Goal: Transaction & Acquisition: Purchase product/service

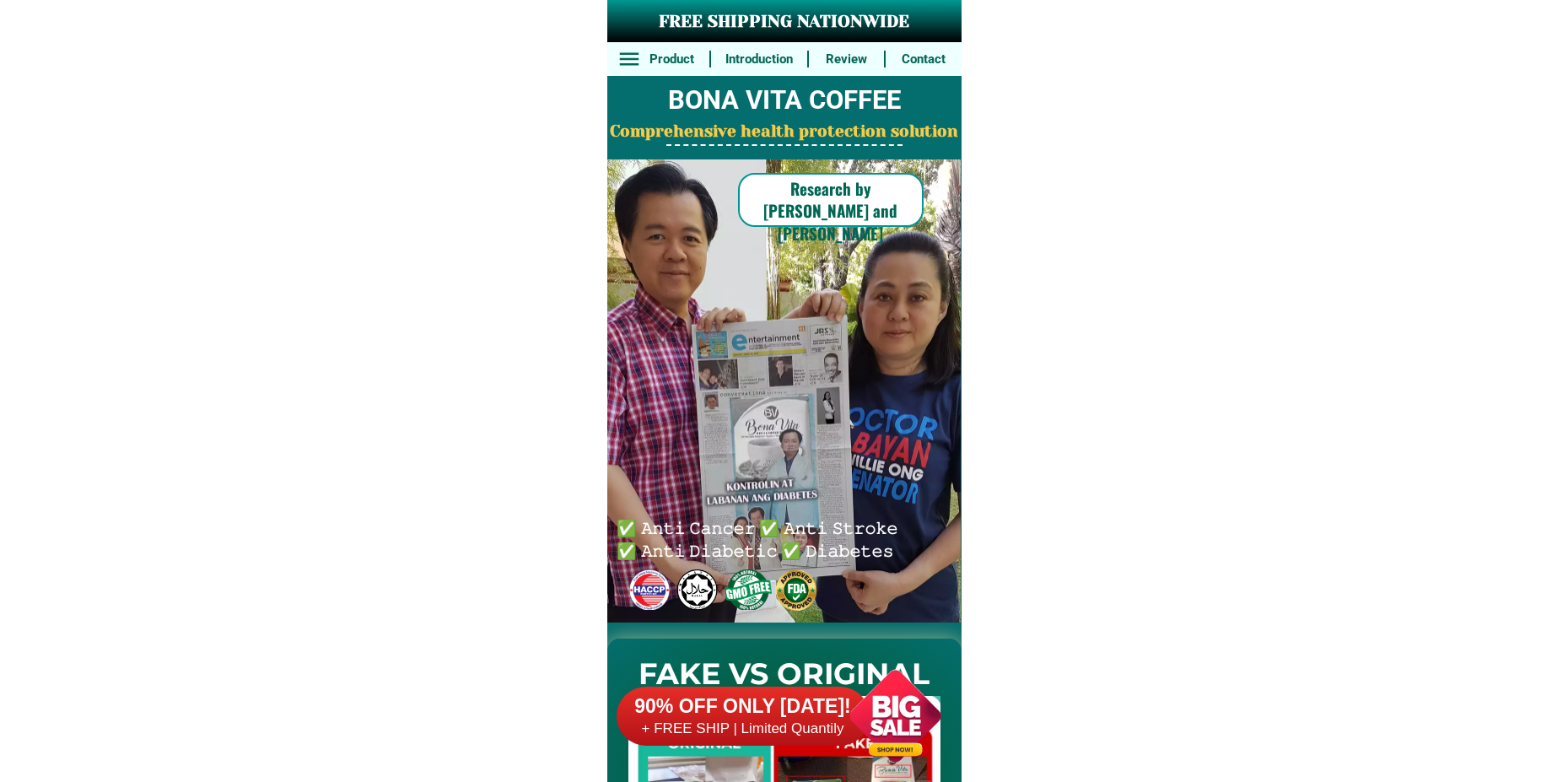
click at [844, 717] on div at bounding box center [896, 716] width 133 height 133
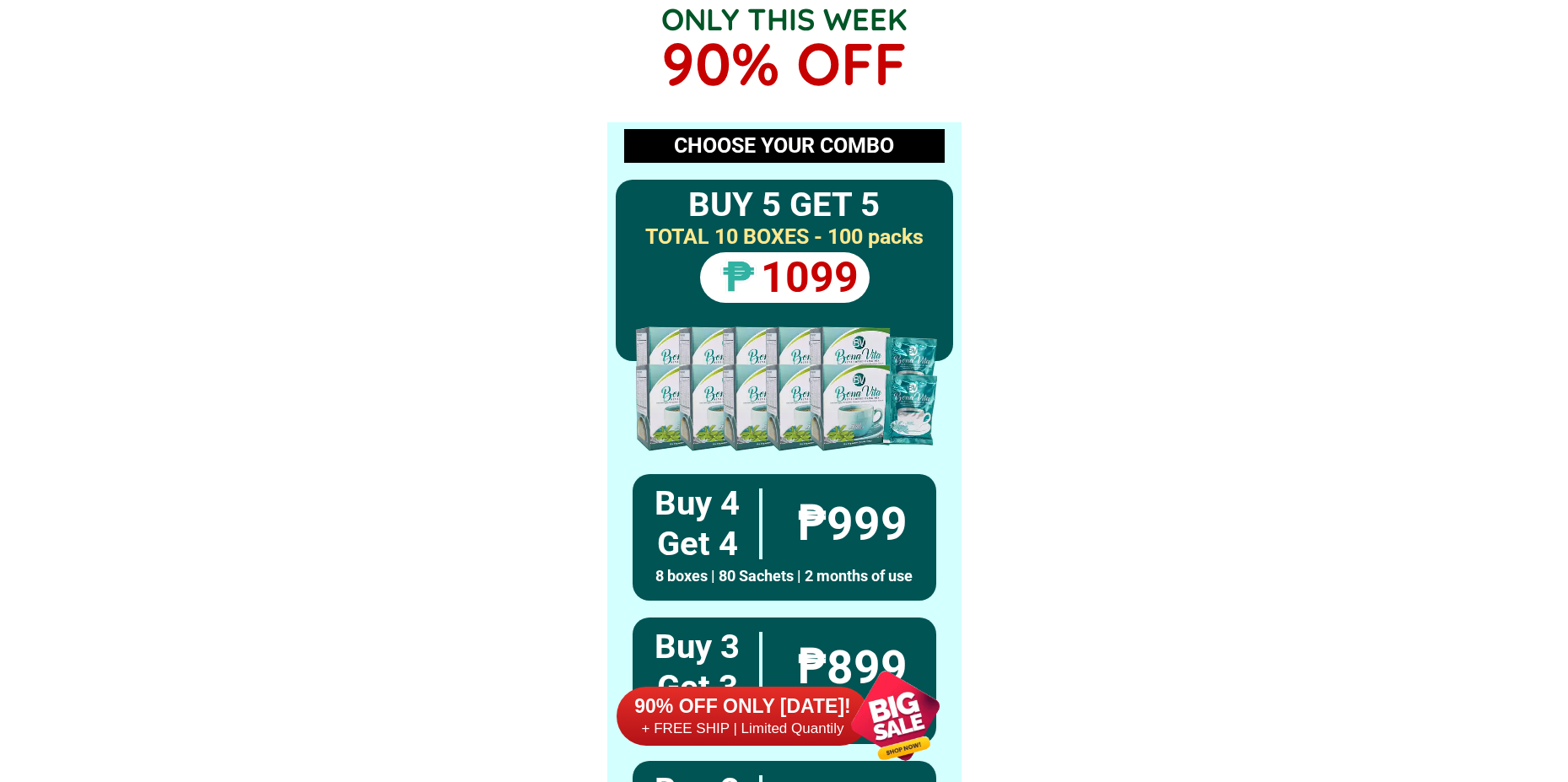
scroll to position [12404, 0]
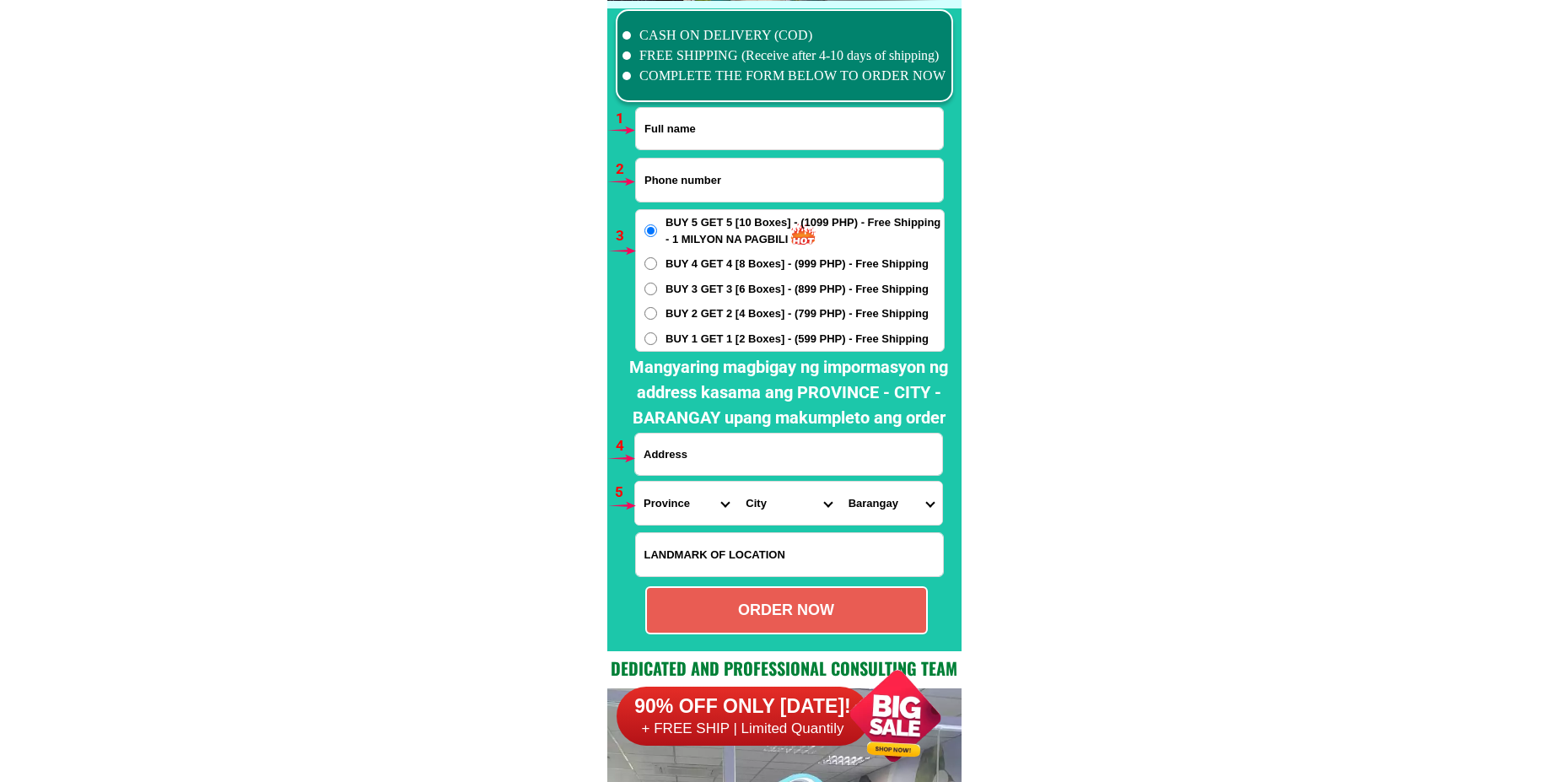
click at [692, 262] on span "BUY 4 GET 4 [8 Boxes] - (999 PHP) - Free Shipping" at bounding box center [796, 264] width 263 height 17
click at [657, 262] on input "BUY 4 GET 4 [8 Boxes] - (999 PHP) - Free Shipping" at bounding box center [650, 263] width 12 height 12
radio input "true"
click at [700, 131] on input "Input full_name" at bounding box center [790, 129] width 308 height 42
click at [663, 178] on input "Input phone_number" at bounding box center [790, 179] width 308 height 43
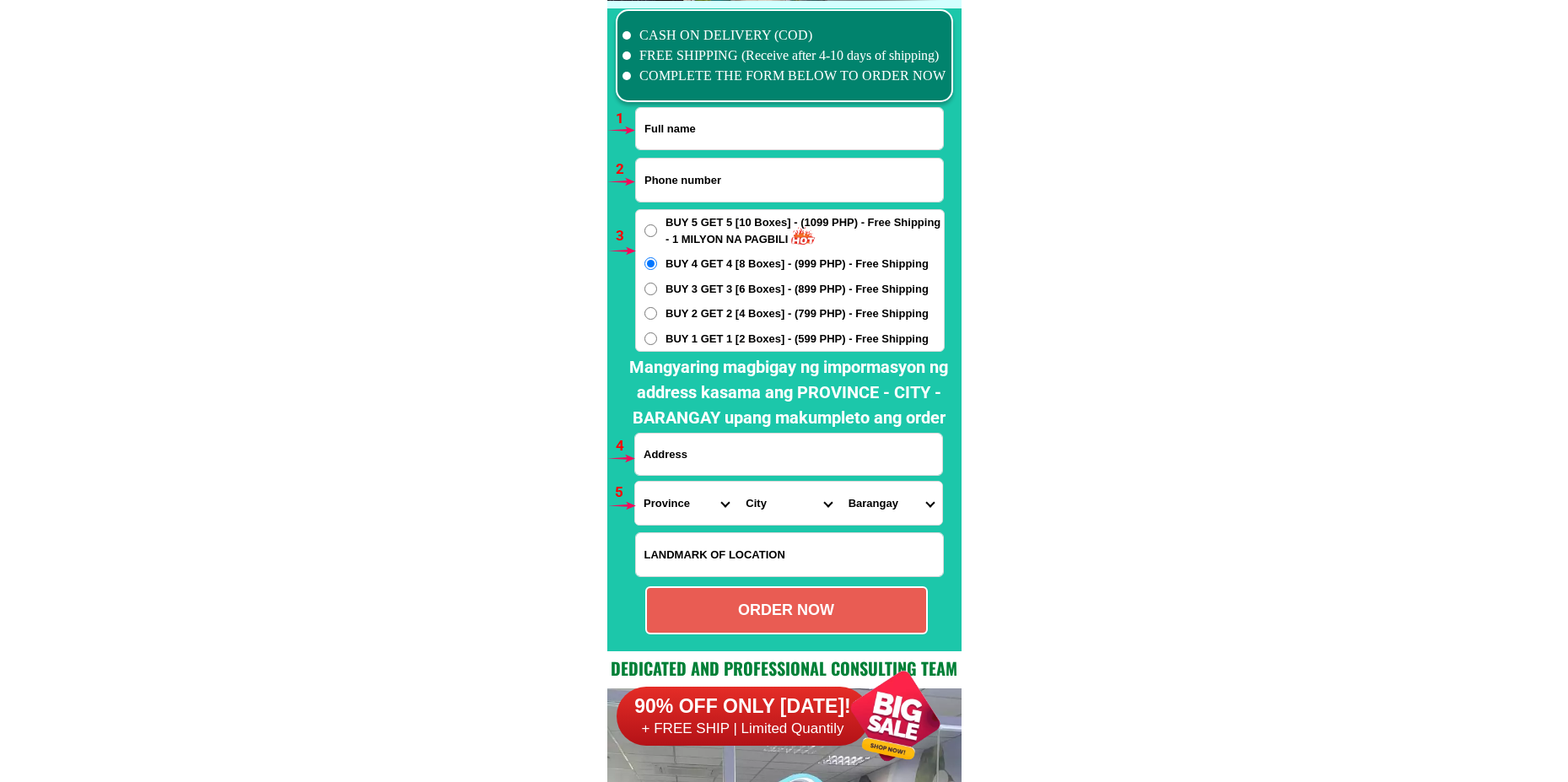
click at [671, 233] on span "BUY 5 GET 5 [10 Boxes] - (1099 PHP) - Free Shipping - 1 MILYON NA PAGBILI" at bounding box center [804, 231] width 278 height 33
click at [657, 233] on input "BUY 5 GET 5 [10 Boxes] - (1099 PHP) - Free Shipping - 1 MILYON NA PAGBILI" at bounding box center [650, 230] width 12 height 12
radio input "true"
click at [671, 262] on span "BUY 4 GET 4 [8 Boxes] - (999 PHP) - Free Shipping" at bounding box center [796, 264] width 263 height 17
click at [657, 262] on input "BUY 4 GET 4 [8 Boxes] - (999 PHP) - Free Shipping" at bounding box center [650, 263] width 12 height 12
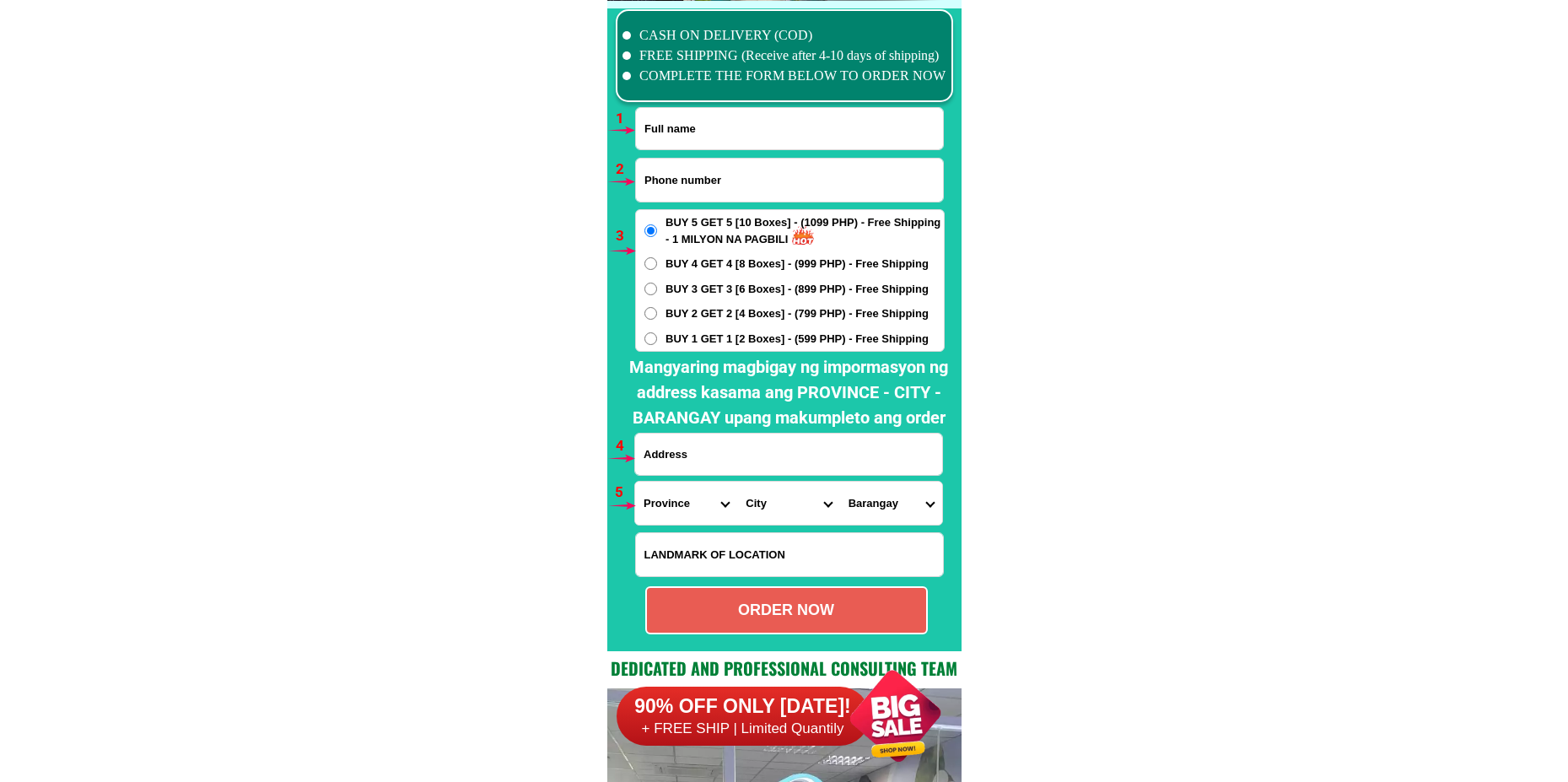
radio input "true"
click at [671, 287] on span "BUY 3 GET 3 [6 Boxes] - (899 PHP) - Free Shipping" at bounding box center [796, 289] width 263 height 17
click at [657, 287] on input "BUY 3 GET 3 [6 Boxes] - (899 PHP) - Free Shipping" at bounding box center [650, 289] width 12 height 12
radio input "true"
click at [667, 310] on span "BUY 2 GET 2 [4 Boxes] - (799 PHP) - Free Shipping" at bounding box center [796, 314] width 263 height 17
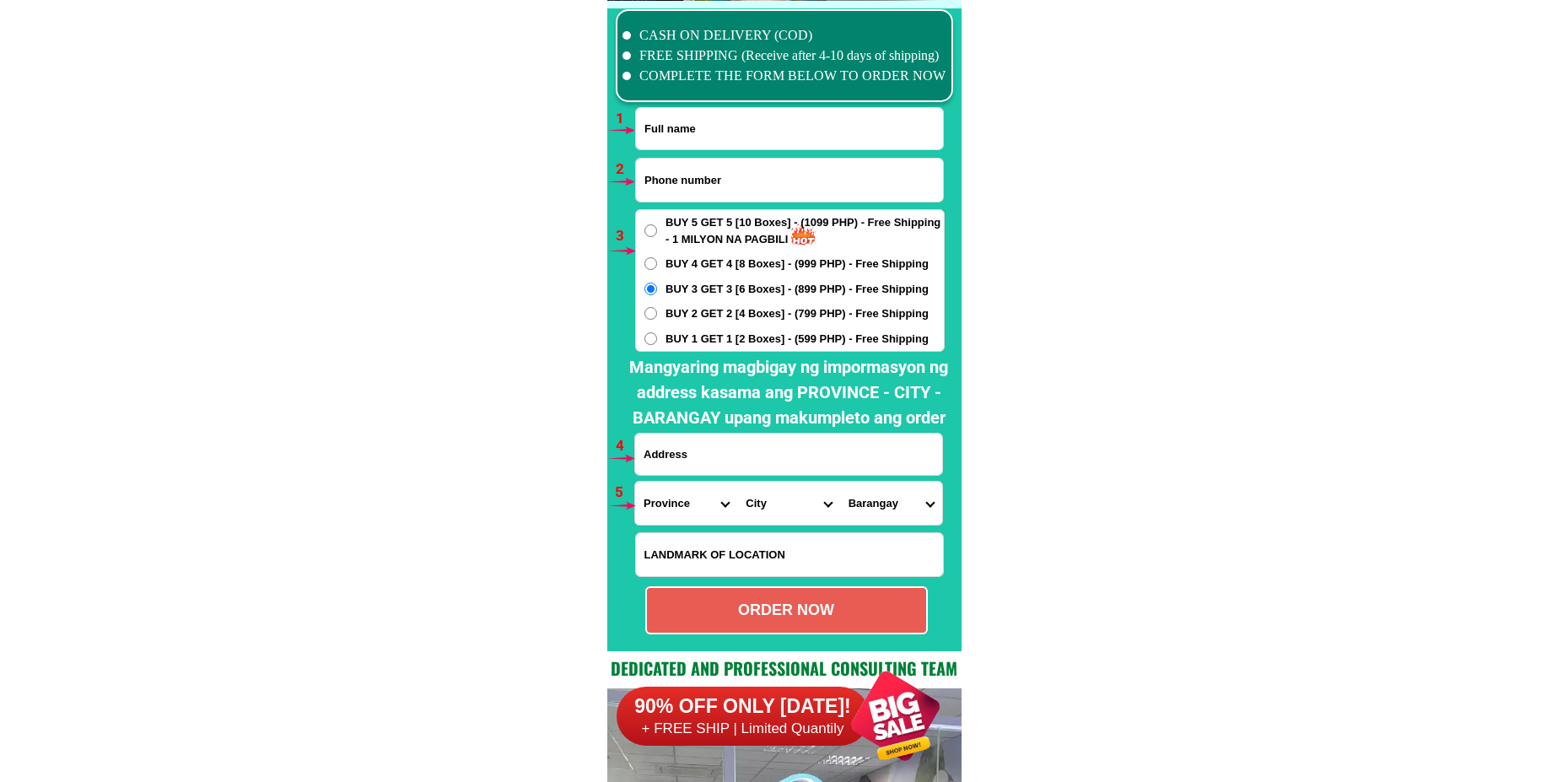
click at [657, 310] on input "BUY 2 GET 2 [4 Boxes] - (799 PHP) - Free Shipping" at bounding box center [650, 313] width 12 height 12
radio input "true"
click at [669, 333] on span "BUY 1 GET 1 [2 Boxes] - (599 PHP) - Free Shipping" at bounding box center [796, 339] width 263 height 17
click at [657, 333] on input "BUY 1 GET 1 [2 Boxes] - (599 PHP) - Free Shipping" at bounding box center [650, 338] width 12 height 12
radio input "true"
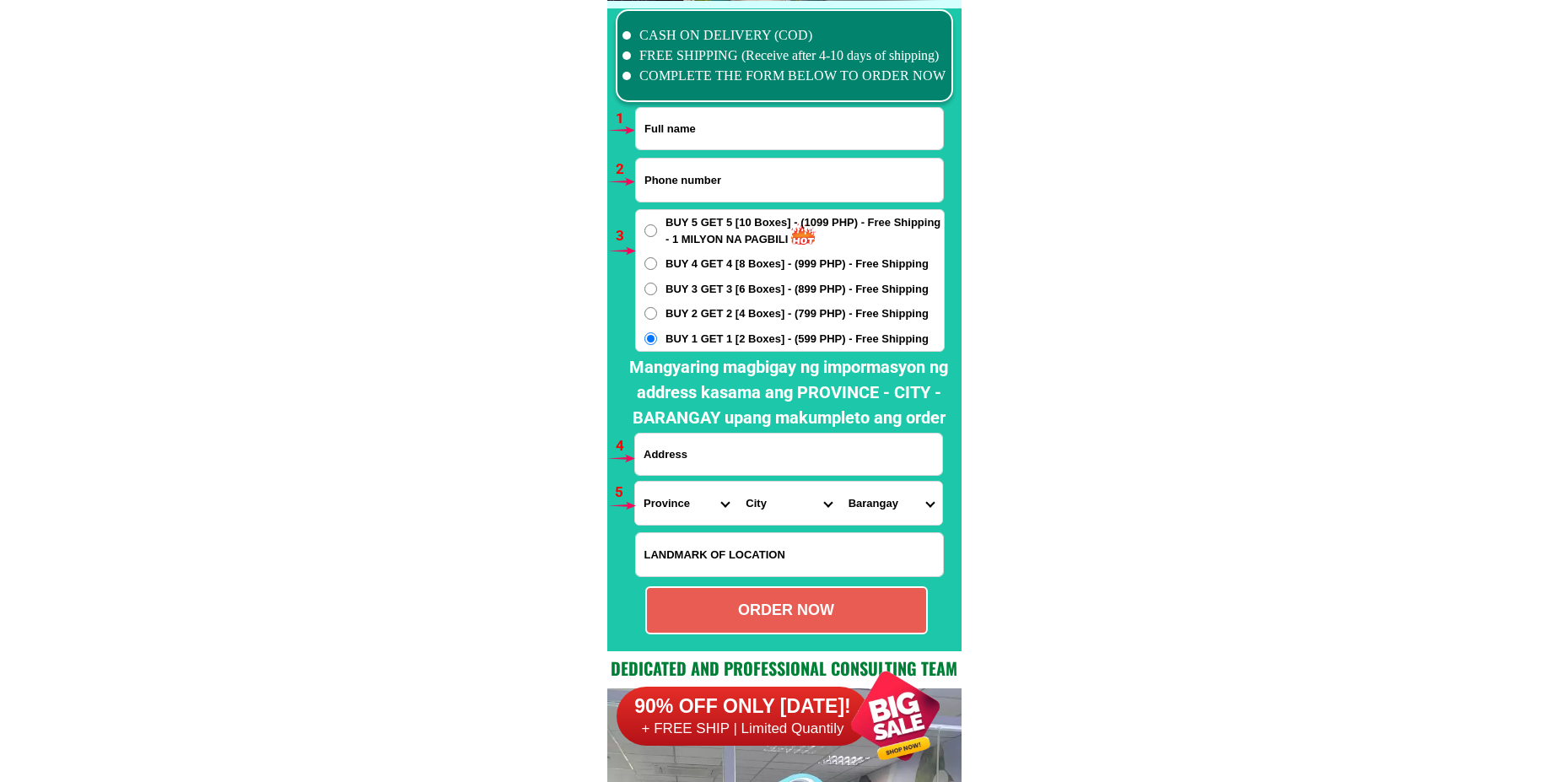
click at [680, 438] on input "Input address" at bounding box center [789, 455] width 308 height 42
click at [681, 506] on select "Province [GEOGRAPHIC_DATA] [GEOGRAPHIC_DATA] [GEOGRAPHIC_DATA] [GEOGRAPHIC_DATA…" at bounding box center [686, 502] width 103 height 43
select select "63_869"
click at [635, 481] on select "Province [GEOGRAPHIC_DATA] [GEOGRAPHIC_DATA] [GEOGRAPHIC_DATA] [GEOGRAPHIC_DATA…" at bounding box center [686, 502] width 103 height 43
click at [741, 512] on select "City Abulug Allacapan Amulung [GEOGRAPHIC_DATA][PERSON_NAME] [GEOGRAPHIC_DATA] …" at bounding box center [789, 502] width 103 height 43
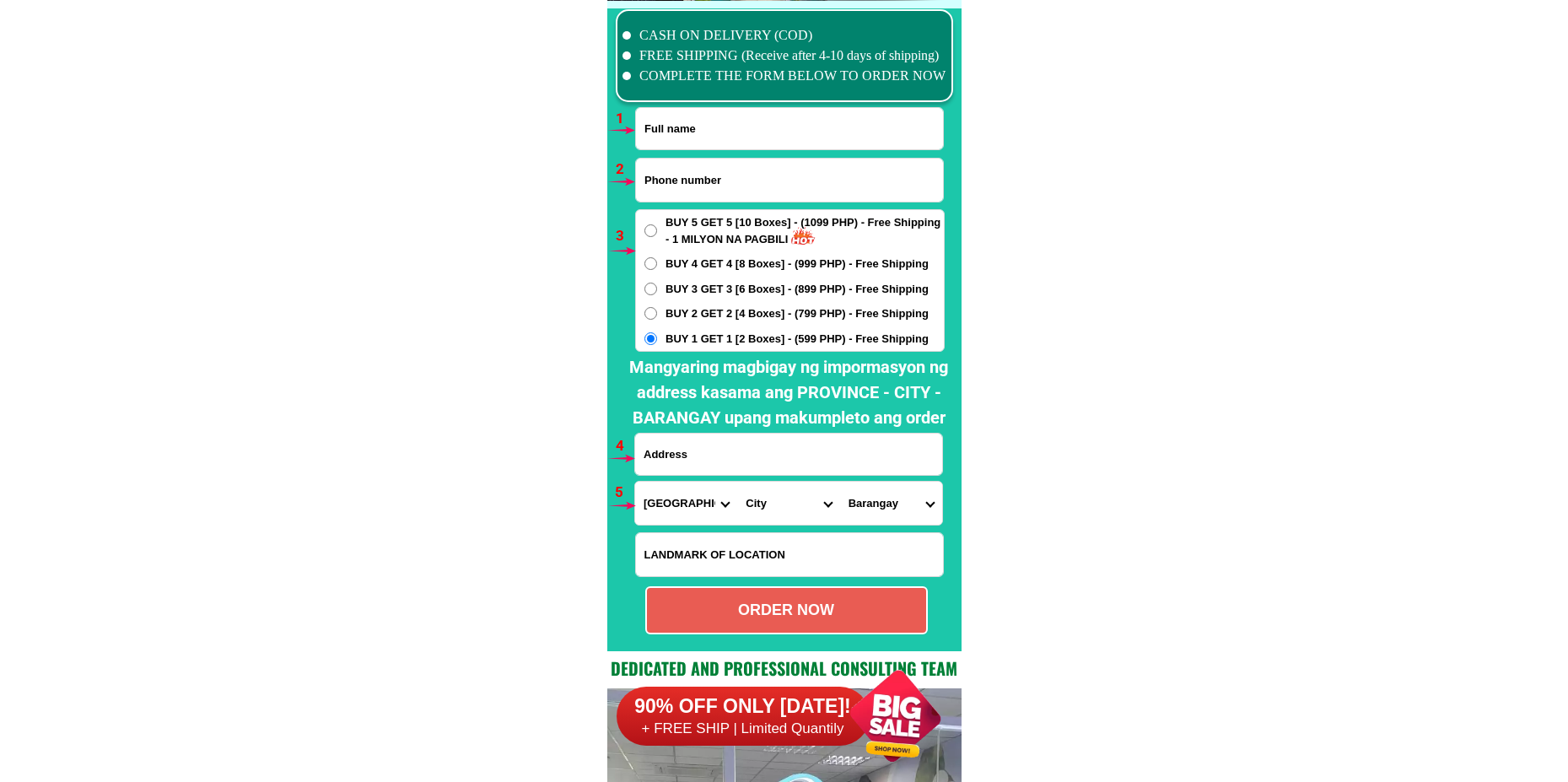
select select "63_8699694"
click at [737, 481] on select "City Abulug Allacapan Amulung [GEOGRAPHIC_DATA][PERSON_NAME] [GEOGRAPHIC_DATA] …" at bounding box center [789, 502] width 103 height 43
click at [837, 498] on select "City Abulug Allacapan Amulung [GEOGRAPHIC_DATA][PERSON_NAME] [GEOGRAPHIC_DATA] …" at bounding box center [789, 502] width 103 height 43
click at [910, 512] on select "Barangay Abra Aguiguican Bangatan [GEOGRAPHIC_DATA] Baracaoit [PERSON_NAME] Bas…" at bounding box center [891, 502] width 103 height 43
select select "63_8699694685"
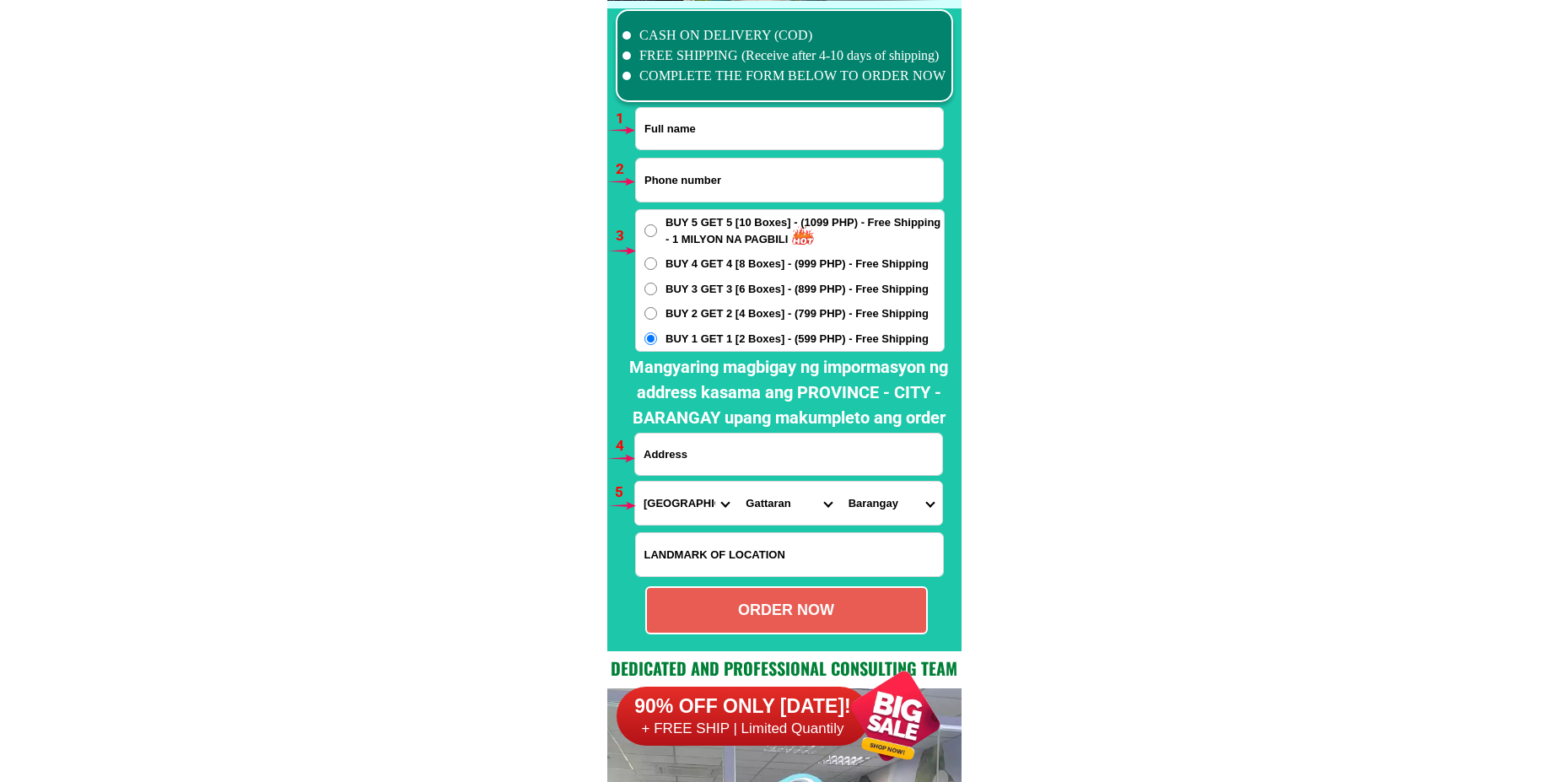
click at [840, 481] on select "Barangay Abra Aguiguican Bangatan [GEOGRAPHIC_DATA] Baracaoit [PERSON_NAME] Bas…" at bounding box center [891, 502] width 103 height 43
click at [777, 559] on input "Input LANDMARKOFLOCATION" at bounding box center [790, 554] width 308 height 43
click at [853, 614] on div "ORDER NOW" at bounding box center [787, 610] width 279 height 23
radio input "true"
